Goal: Use online tool/utility: Utilize a website feature to perform a specific function

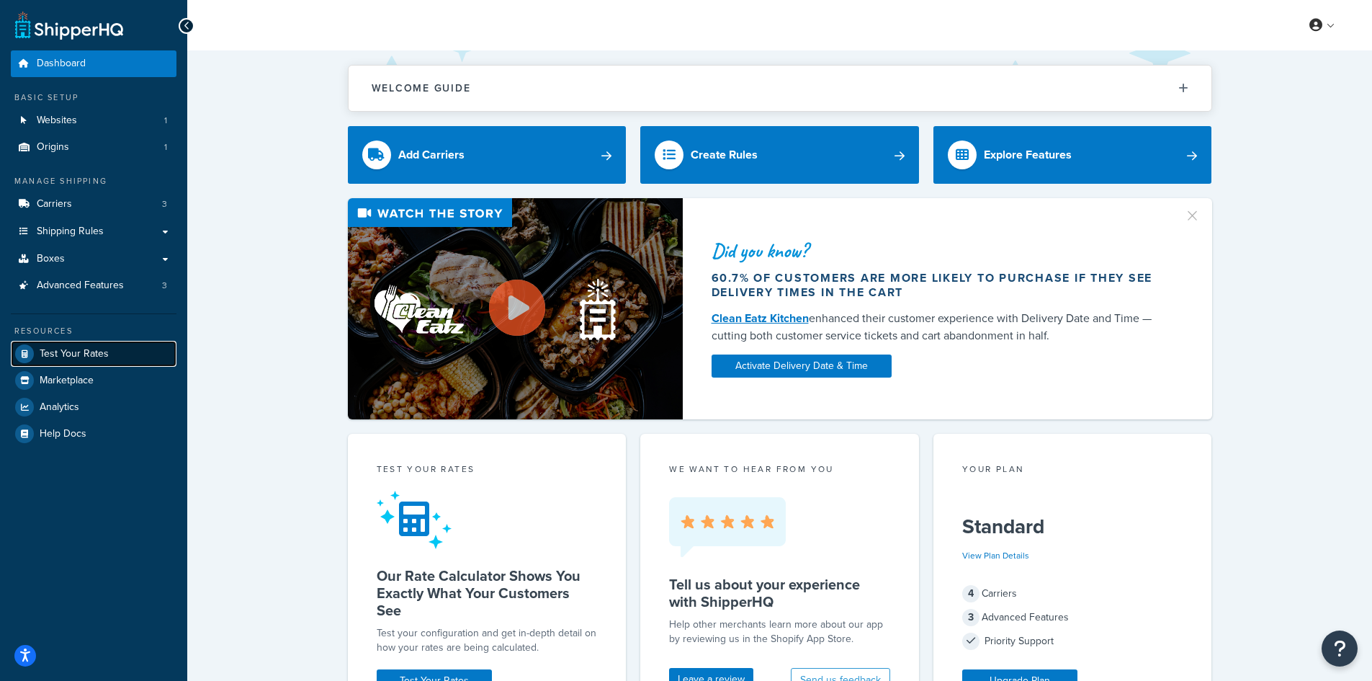
click at [91, 362] on link "Test Your Rates" at bounding box center [94, 354] width 166 height 26
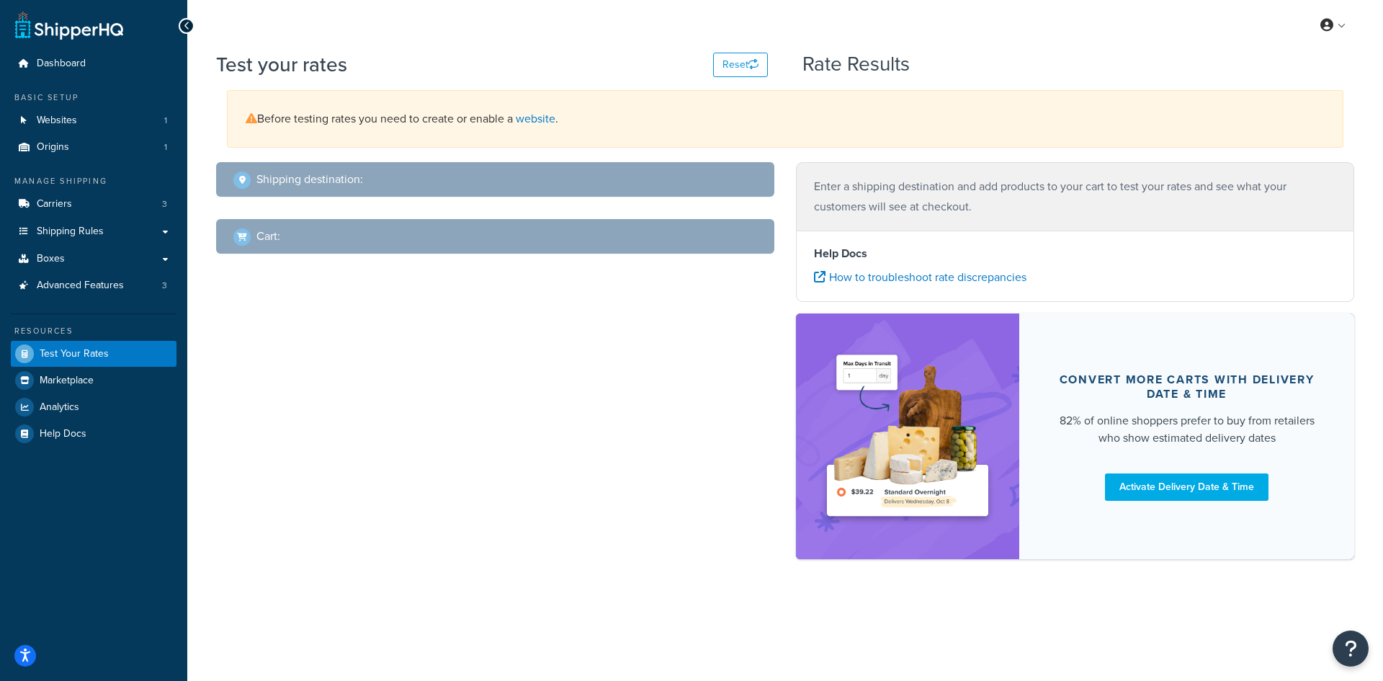
select select "[GEOGRAPHIC_DATA]"
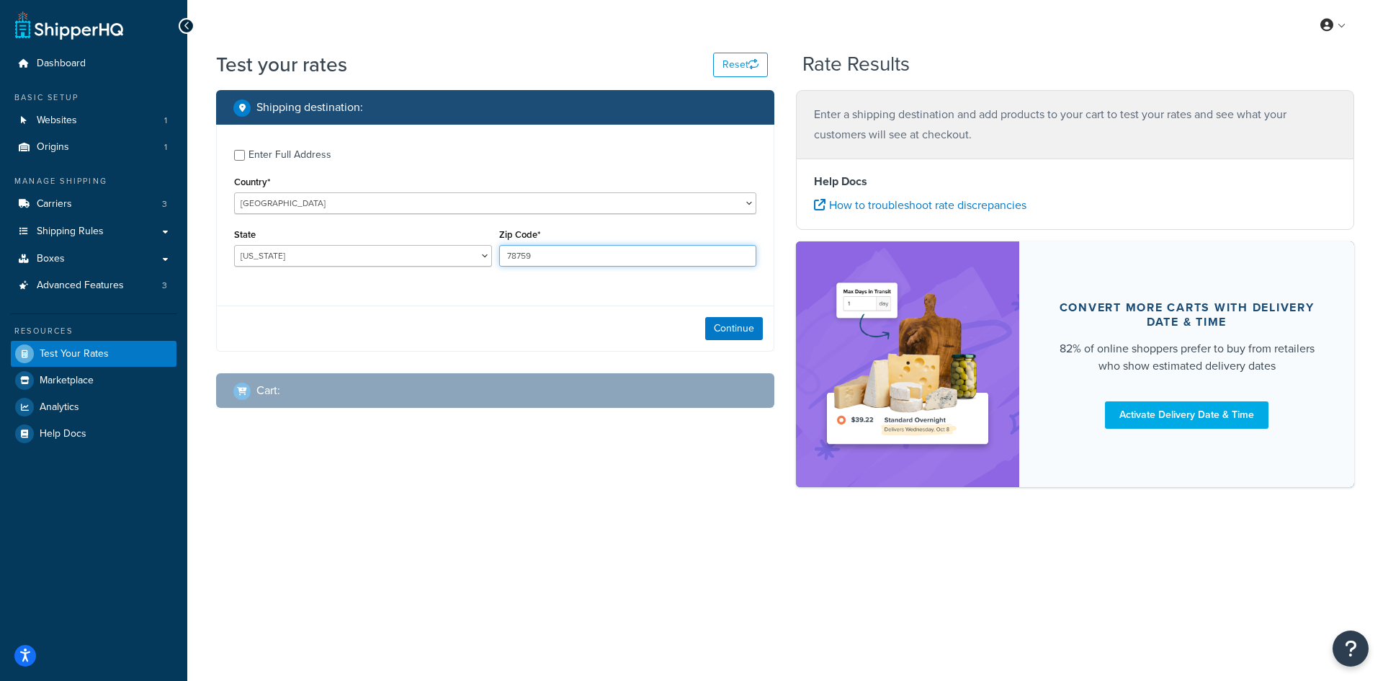
click at [624, 259] on input "78759" at bounding box center [628, 256] width 258 height 22
click at [624, 258] on input "78759" at bounding box center [628, 256] width 258 height 22
paste input "30066"
type input "30066"
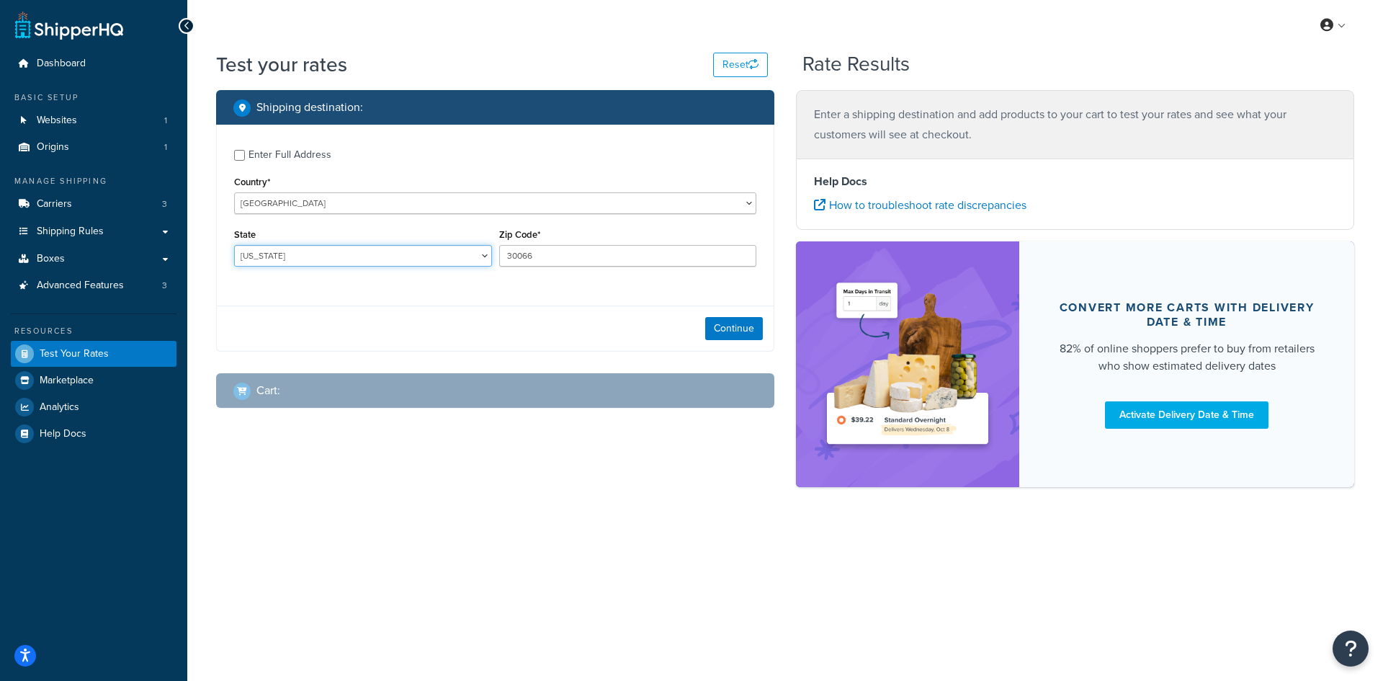
click at [299, 257] on select "[US_STATE] [US_STATE] [US_STATE] [US_STATE] [US_STATE] Armed Forces Americas Ar…" at bounding box center [363, 256] width 258 height 22
select select "GA"
click at [234, 245] on select "[US_STATE] [US_STATE] [US_STATE] [US_STATE] [US_STATE] Armed Forces Americas Ar…" at bounding box center [363, 256] width 258 height 22
click at [719, 328] on button "Continue" at bounding box center [734, 328] width 58 height 23
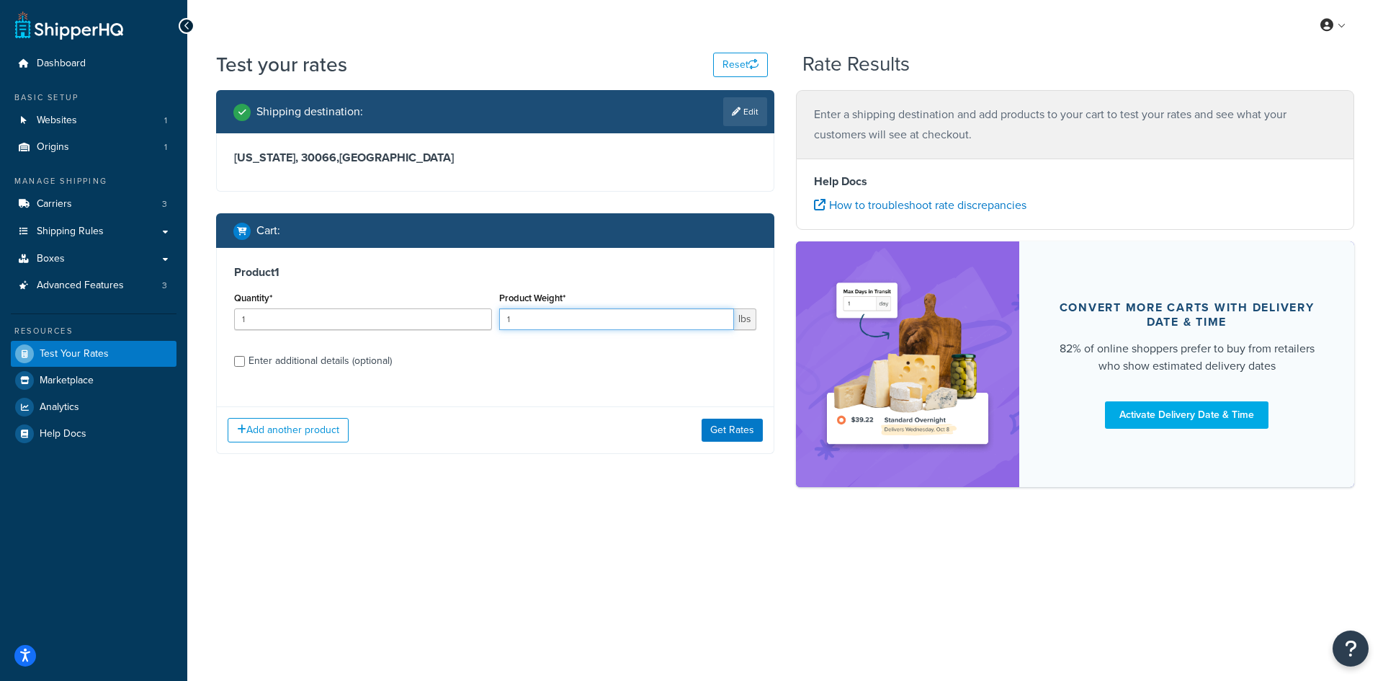
click at [508, 319] on input "1" at bounding box center [617, 319] width 236 height 22
paste input "3.10"
type input "3.10"
click at [411, 319] on input "1" at bounding box center [363, 319] width 258 height 22
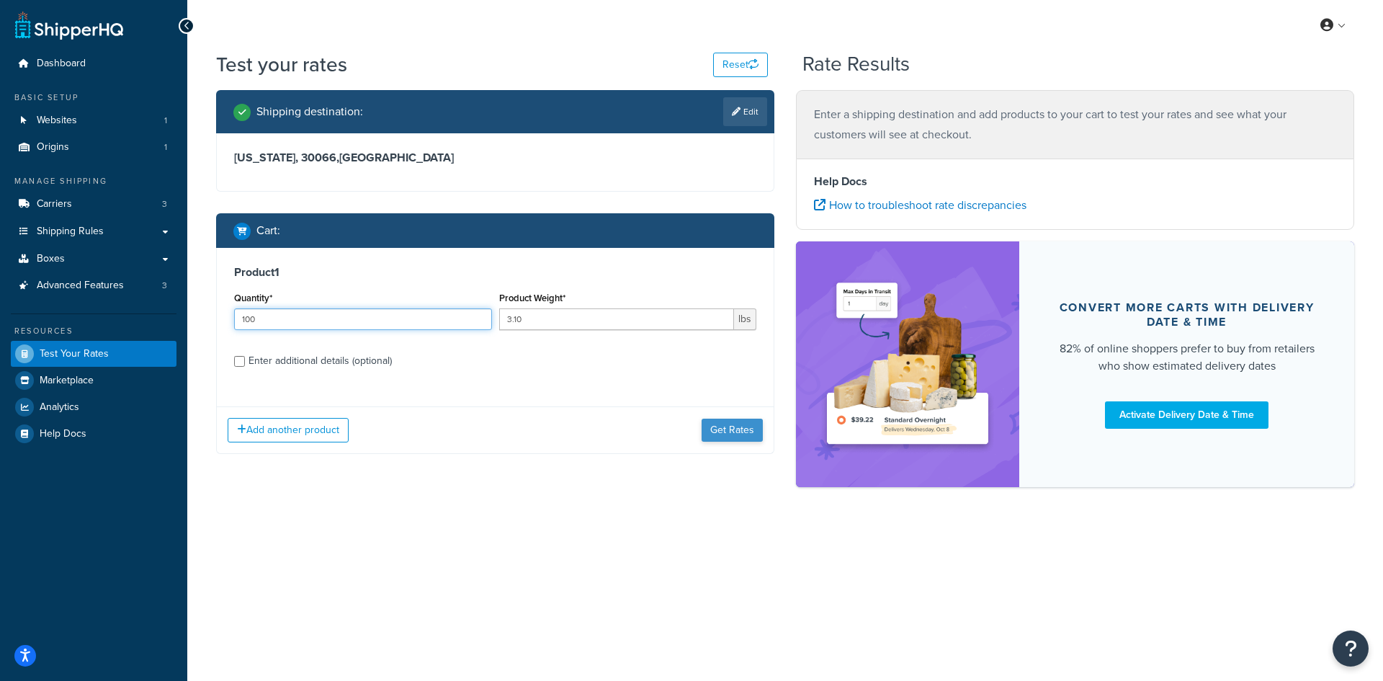
type input "100"
click at [746, 426] on button "Get Rates" at bounding box center [731, 429] width 61 height 23
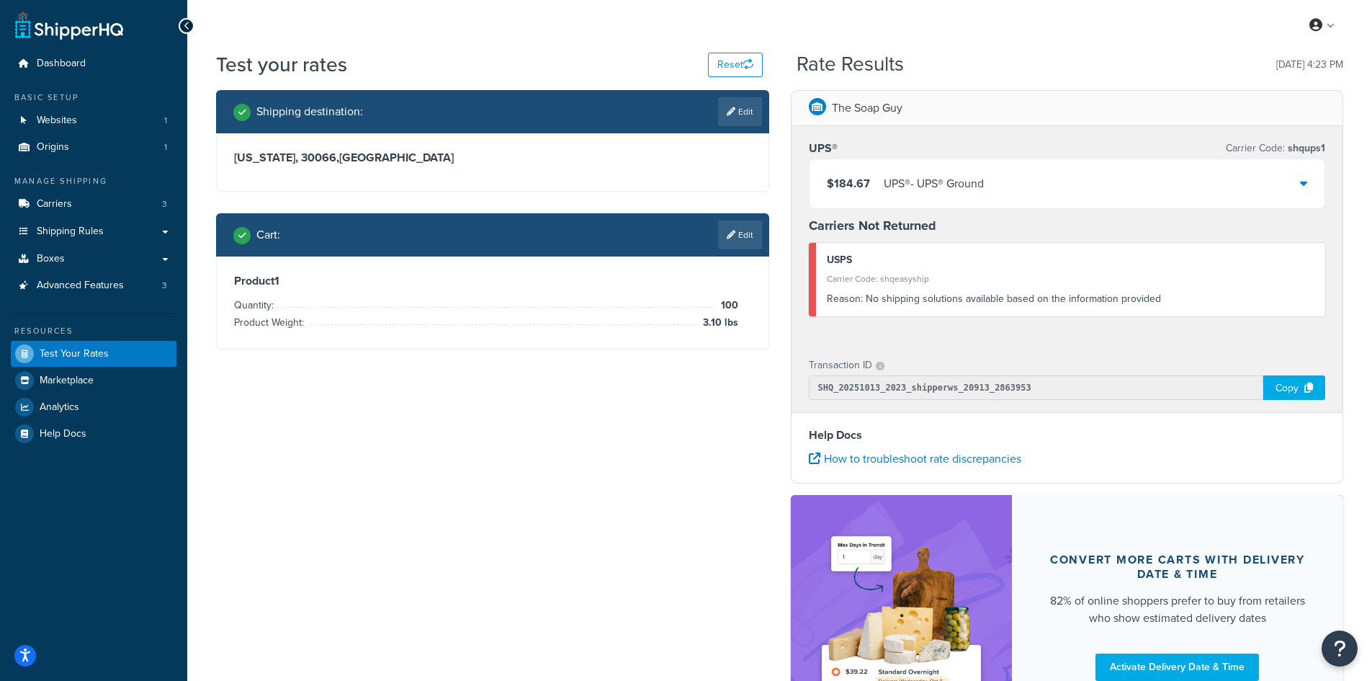
click at [1046, 176] on div "$184.67 UPS® - UPS® Ground" at bounding box center [1068, 183] width 516 height 49
